Goal: Information Seeking & Learning: Find contact information

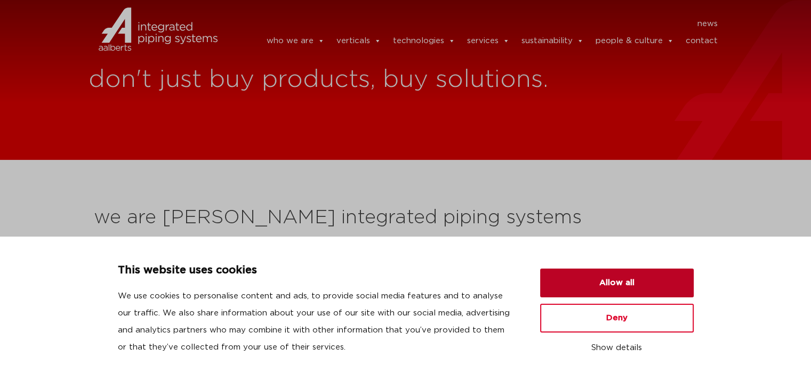
click at [599, 281] on button "Allow all" at bounding box center [617, 283] width 154 height 29
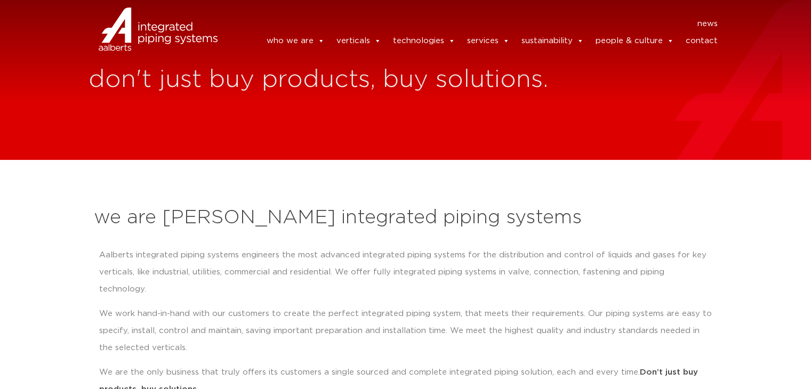
click at [704, 38] on link "contact" at bounding box center [702, 40] width 32 height 21
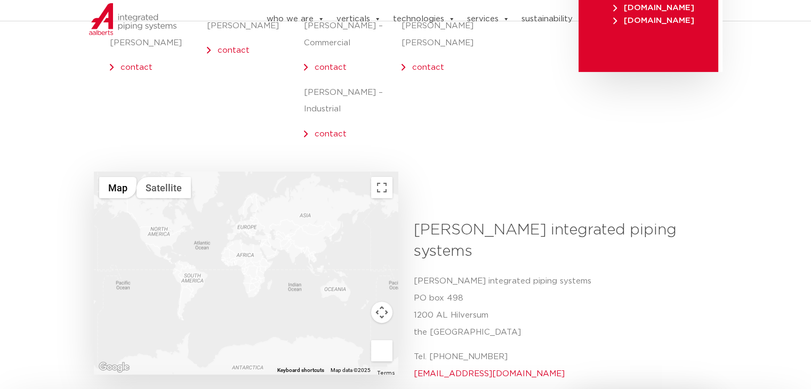
scroll to position [267, 0]
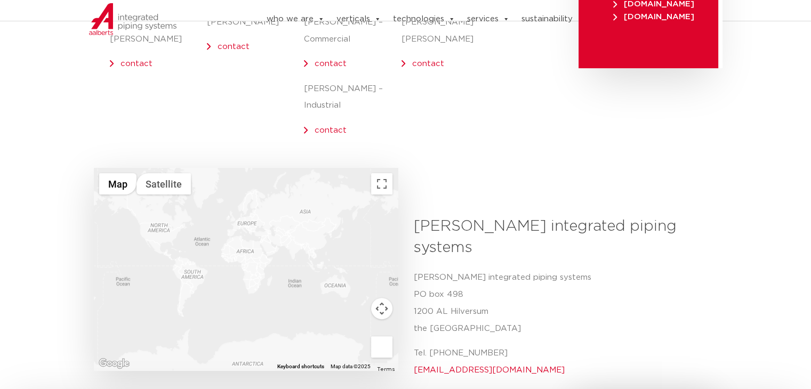
click at [326, 126] on link "contact" at bounding box center [331, 130] width 32 height 8
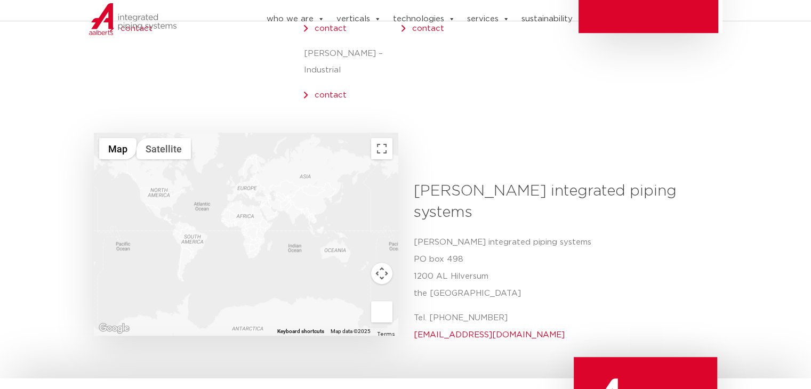
scroll to position [320, 0]
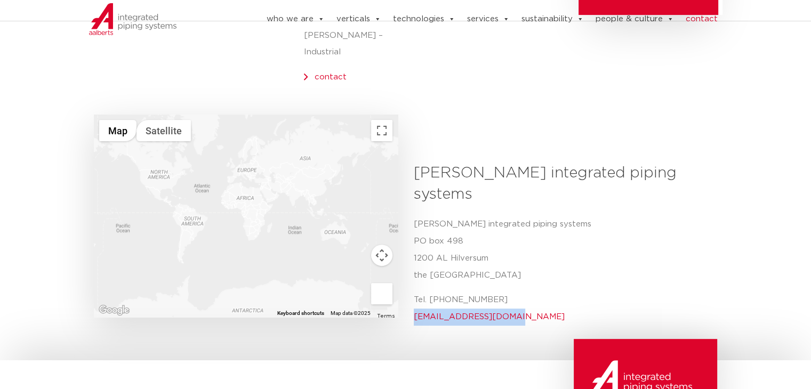
drag, startPoint x: 521, startPoint y: 281, endPoint x: 408, endPoint y: 280, distance: 113.1
click at [408, 280] on div "Aalberts integrated piping systems Aalberts integrated piping systems PO box 49…" at bounding box center [562, 248] width 312 height 171
copy link "info@aalberts-ips.com"
click at [526, 292] on p "Tel. +31 (0) 35 6884 211 info@aalberts-ips.com" at bounding box center [562, 309] width 296 height 34
drag, startPoint x: 531, startPoint y: 277, endPoint x: 433, endPoint y: 285, distance: 98.4
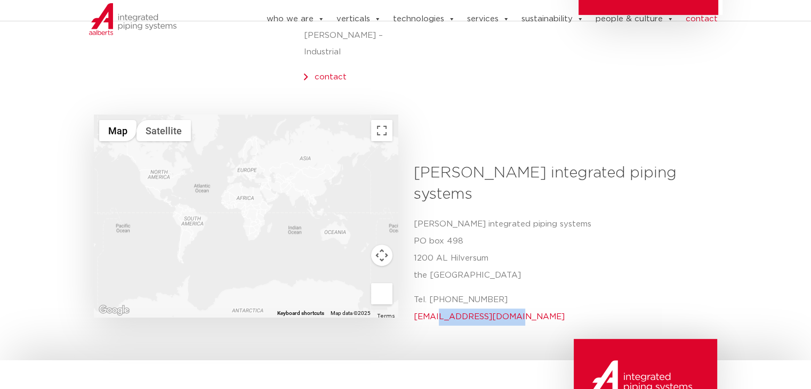
click at [433, 292] on p "Tel. +31 (0) 35 6884 211 info@aalberts-ips.com" at bounding box center [562, 309] width 296 height 34
copy link "[DOMAIN_NAME]"
